Goal: Check status: Check status

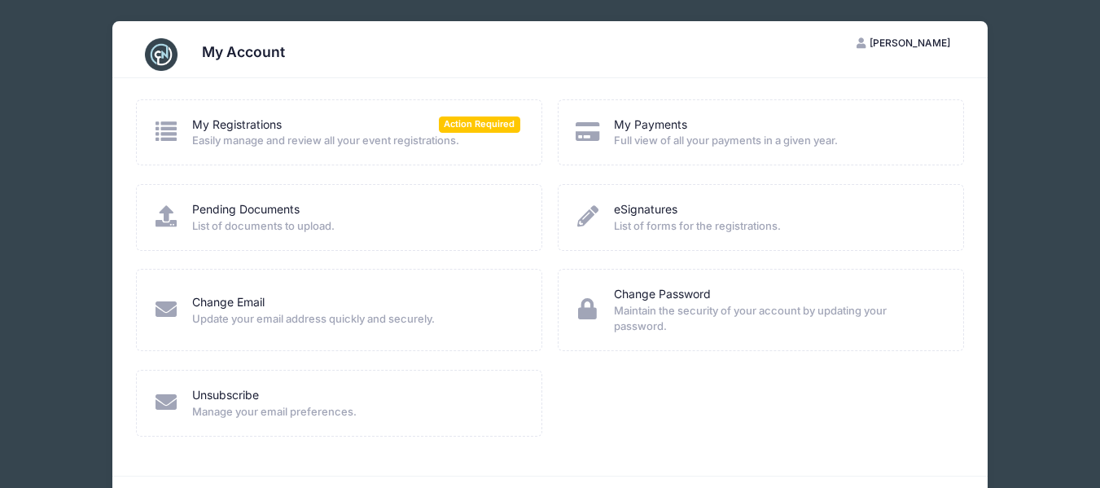
click at [333, 123] on div "My Registrations Action Required" at bounding box center [356, 124] width 328 height 17
click at [265, 124] on link "My Registrations" at bounding box center [237, 124] width 90 height 17
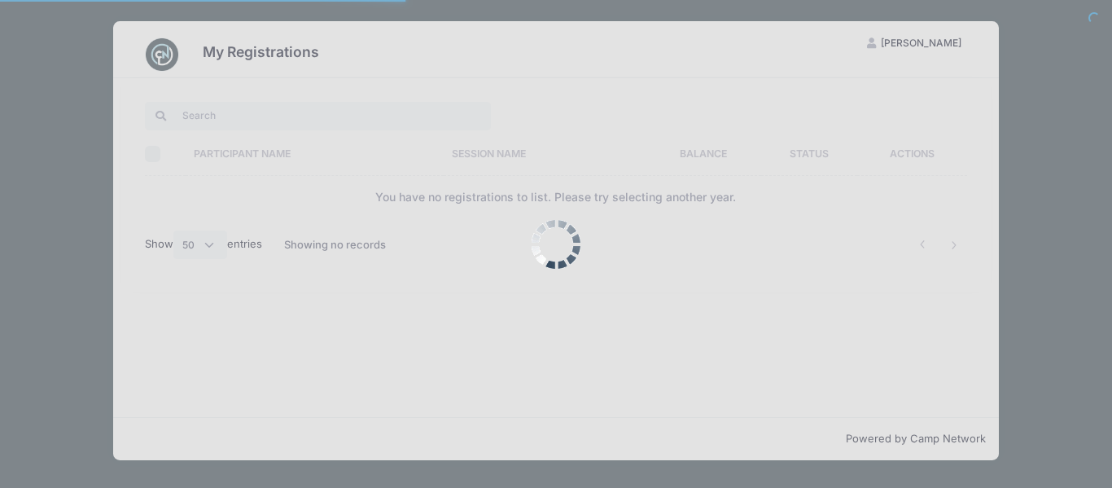
select select "50"
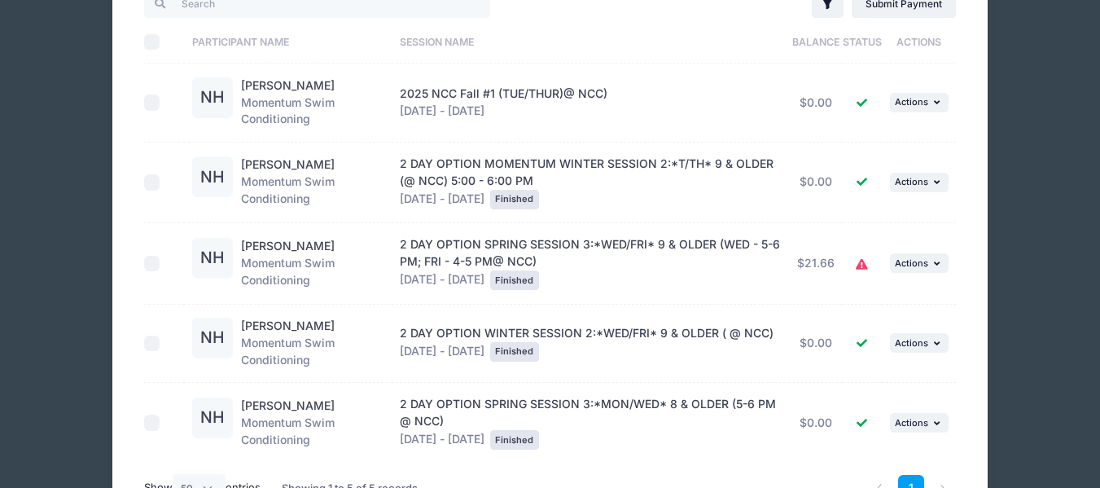
scroll to position [163, 0]
click at [860, 263] on icon at bounding box center [862, 263] width 13 height 0
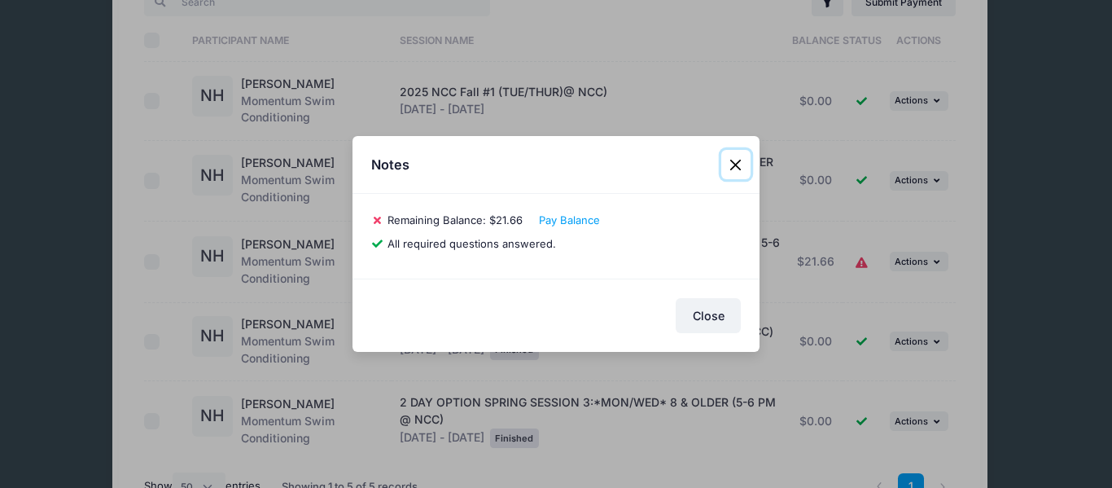
click at [745, 155] on button "Close" at bounding box center [735, 164] width 29 height 29
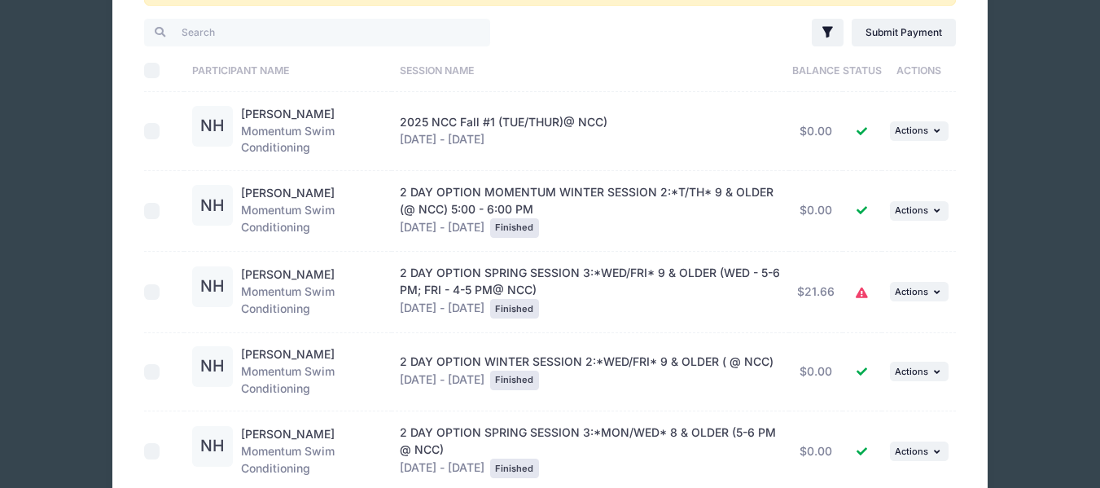
scroll to position [130, 0]
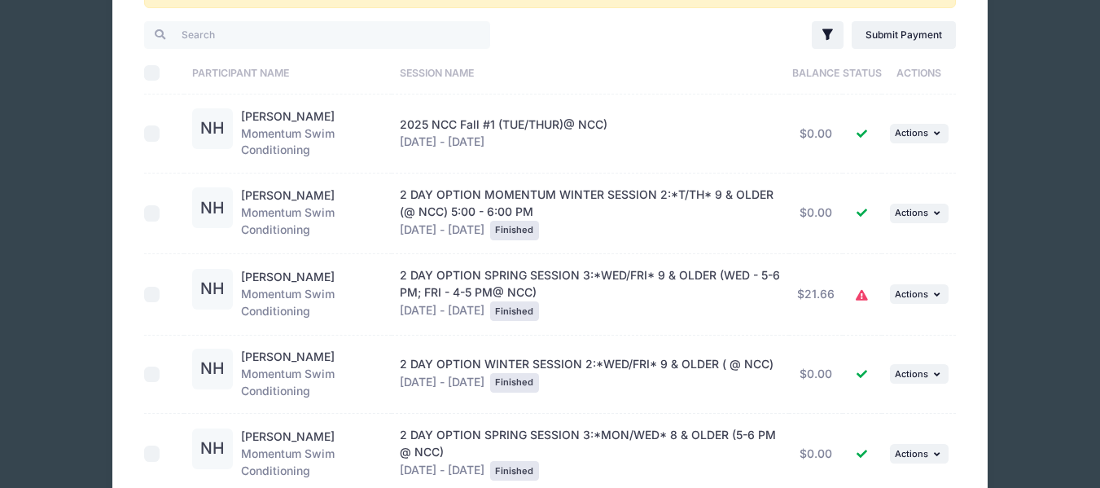
drag, startPoint x: 568, startPoint y: 128, endPoint x: 538, endPoint y: 111, distance: 34.6
click at [538, 111] on td "2025 NCC Fall #1 (TUE/THUR)@ NCC) [DATE] - [DATE]" at bounding box center [590, 133] width 397 height 78
click at [527, 135] on div "2025 NCC Fall #1 (TUE/THUR)@ NCC) [DATE] - [DATE]" at bounding box center [590, 133] width 381 height 34
